Goal: Navigation & Orientation: Find specific page/section

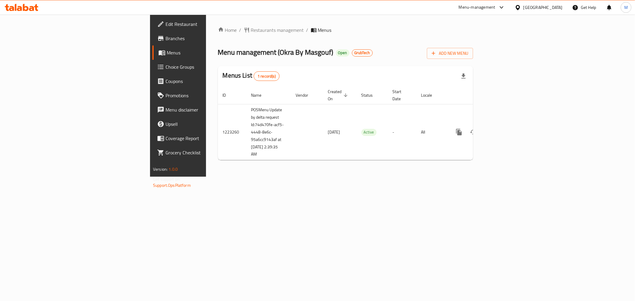
click at [166, 41] on span "Branches" at bounding box center [209, 38] width 86 height 7
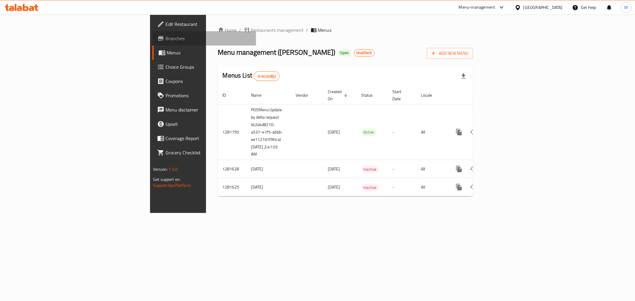
click at [166, 40] on span "Branches" at bounding box center [209, 38] width 86 height 7
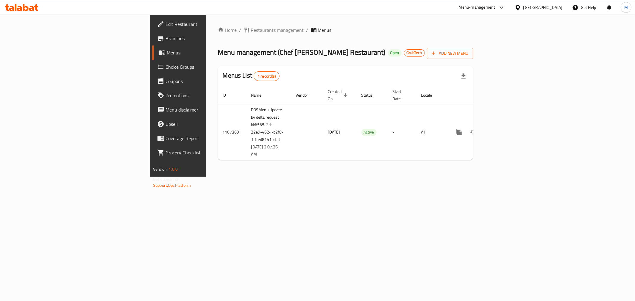
click at [166, 37] on span "Branches" at bounding box center [209, 38] width 86 height 7
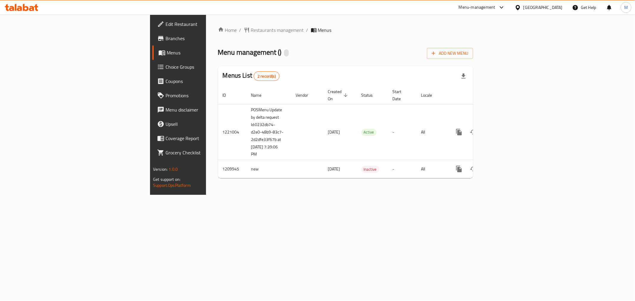
click at [166, 36] on span "Branches" at bounding box center [209, 38] width 86 height 7
click at [152, 33] on link "Branches" at bounding box center [204, 38] width 104 height 14
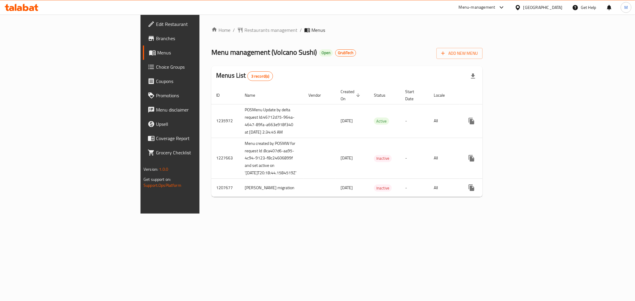
click at [143, 43] on link "Branches" at bounding box center [195, 38] width 104 height 14
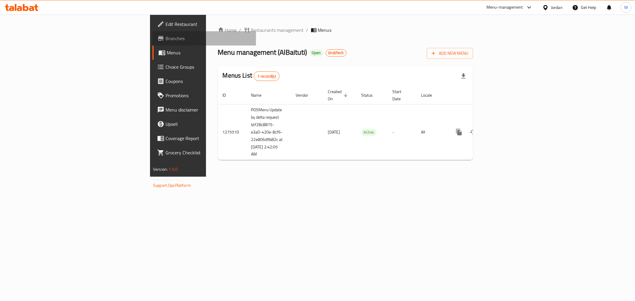
click at [166, 38] on span "Branches" at bounding box center [209, 38] width 86 height 7
click at [166, 39] on span "Branches" at bounding box center [209, 38] width 86 height 7
